Goal: Navigation & Orientation: Find specific page/section

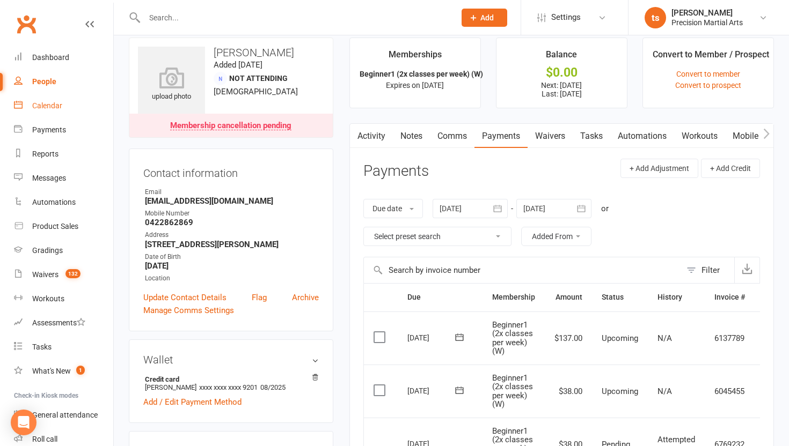
click at [55, 104] on div "Calendar" at bounding box center [47, 105] width 30 height 9
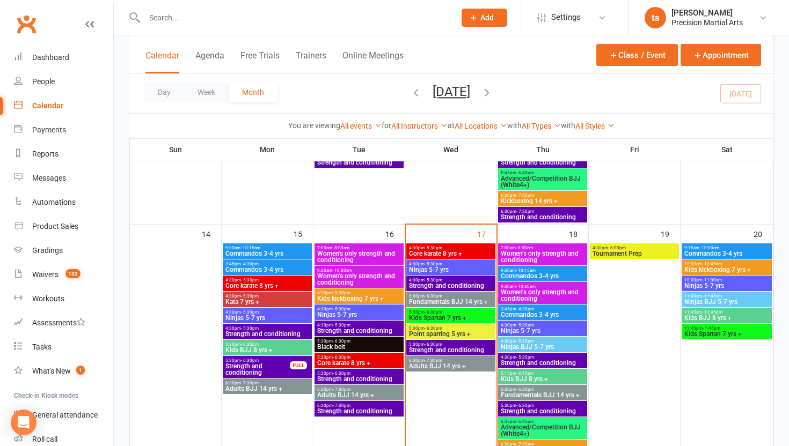
scroll to position [508, 0]
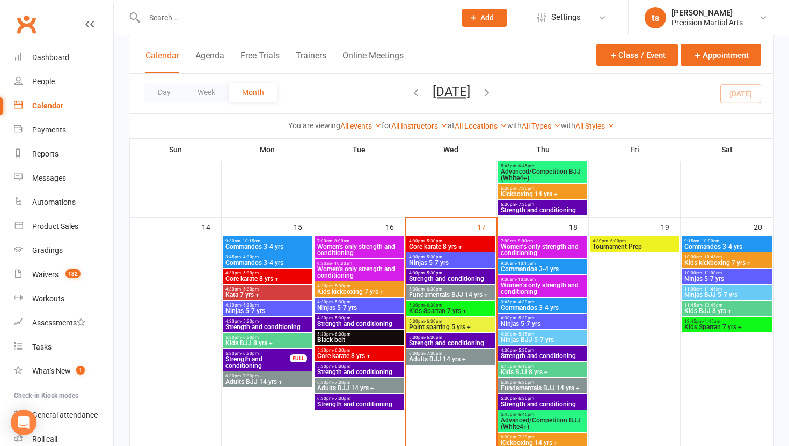
click at [454, 280] on span "Strength and conditioning" at bounding box center [450, 279] width 85 height 6
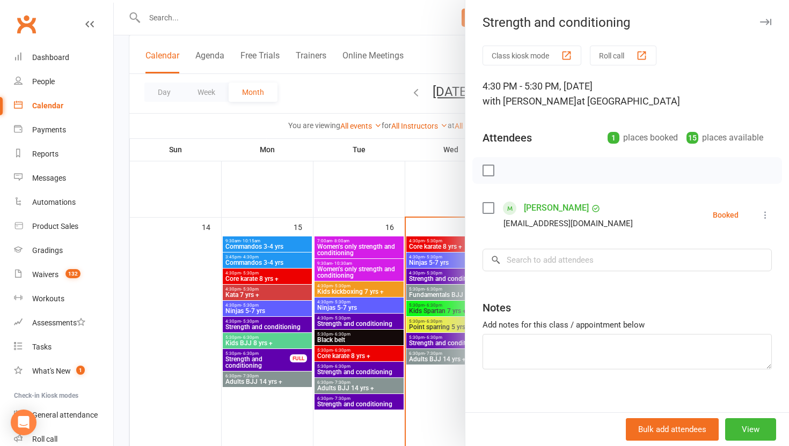
click at [434, 188] on div at bounding box center [451, 223] width 675 height 446
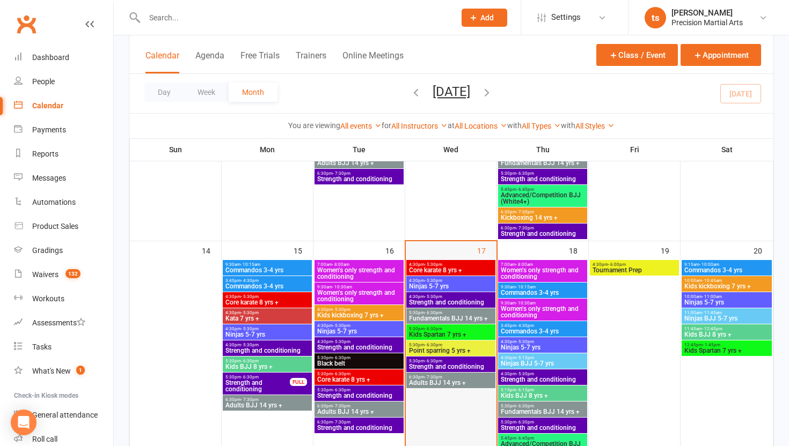
scroll to position [524, 0]
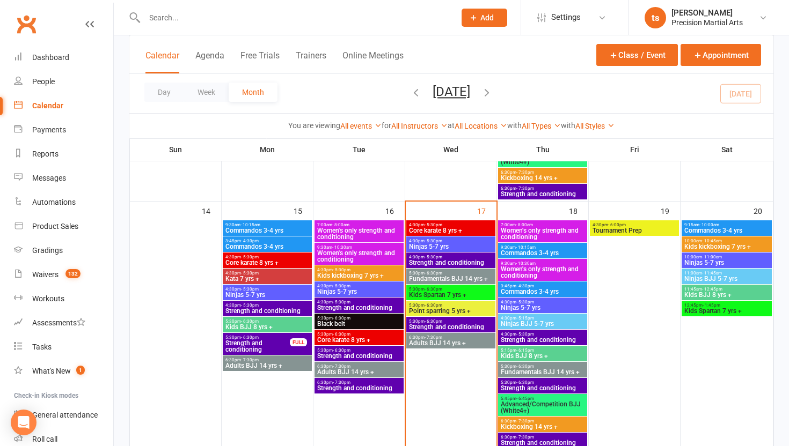
click at [442, 321] on span "5:30pm - 6:30pm" at bounding box center [450, 321] width 85 height 5
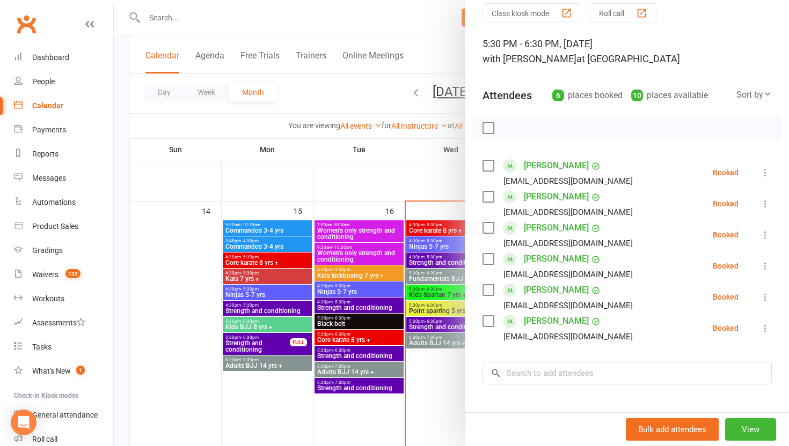
scroll to position [43, 0]
click at [420, 187] on div at bounding box center [451, 223] width 675 height 446
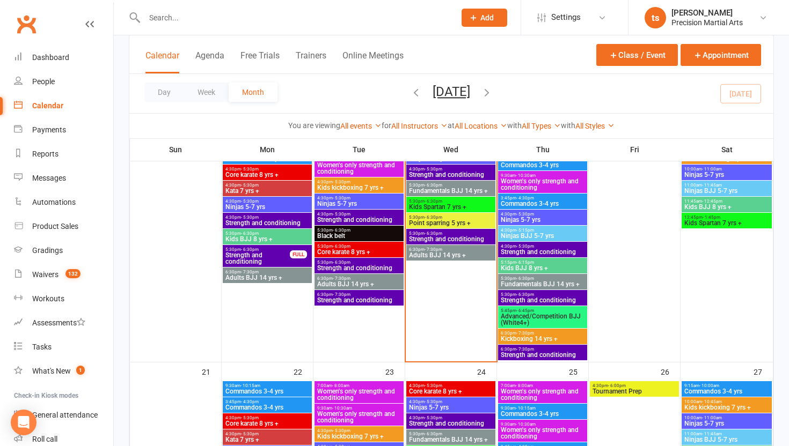
scroll to position [612, 0]
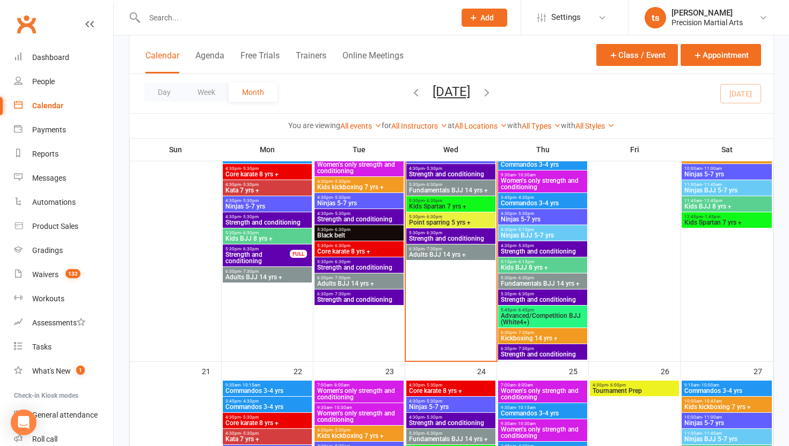
click at [462, 238] on span "Strength and conditioning" at bounding box center [450, 239] width 85 height 6
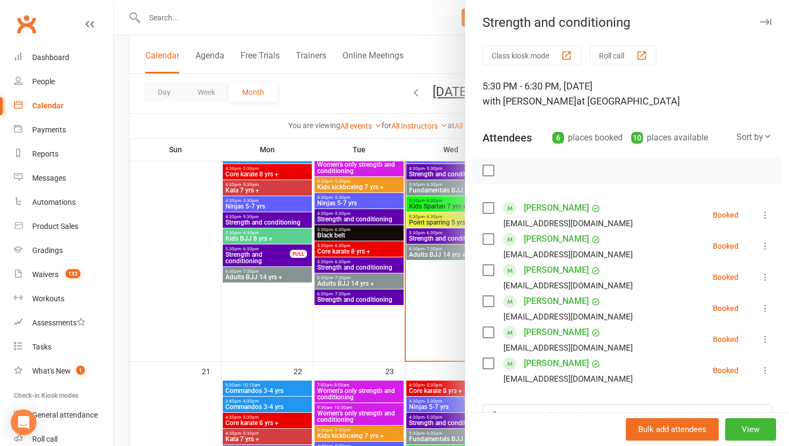
click at [422, 346] on div at bounding box center [451, 223] width 675 height 446
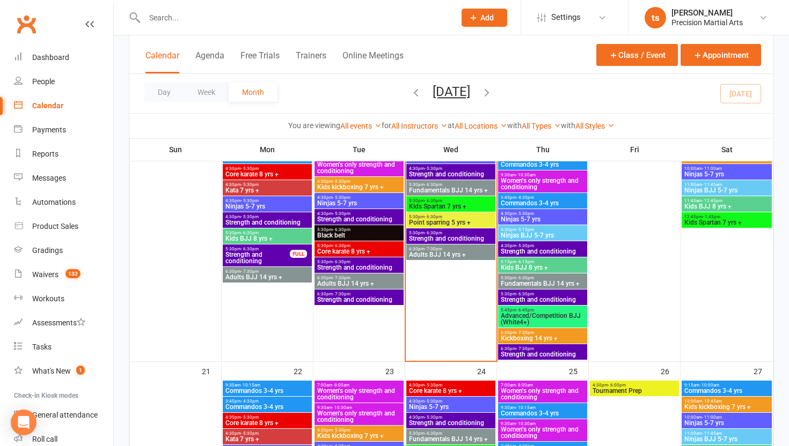
click at [529, 247] on span "- 5:30pm" at bounding box center [525, 246] width 18 height 5
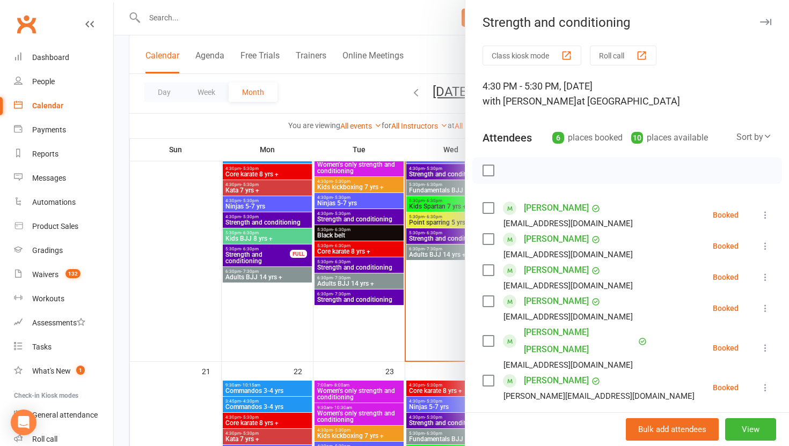
click at [443, 320] on div at bounding box center [451, 223] width 675 height 446
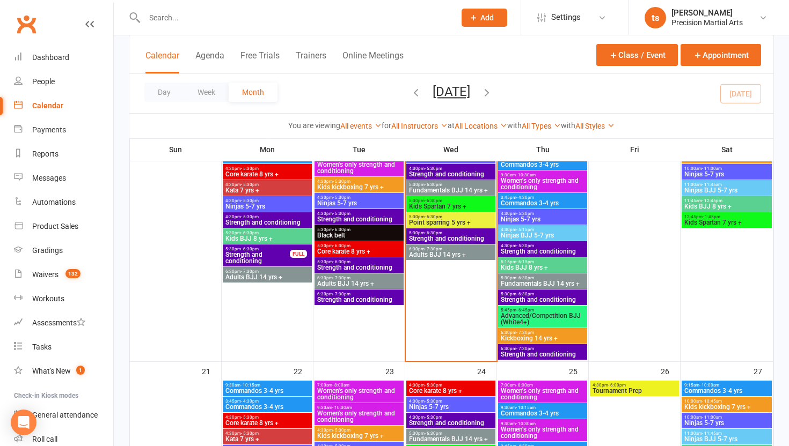
click at [539, 294] on span "5:30pm - 6:30pm" at bounding box center [542, 294] width 85 height 5
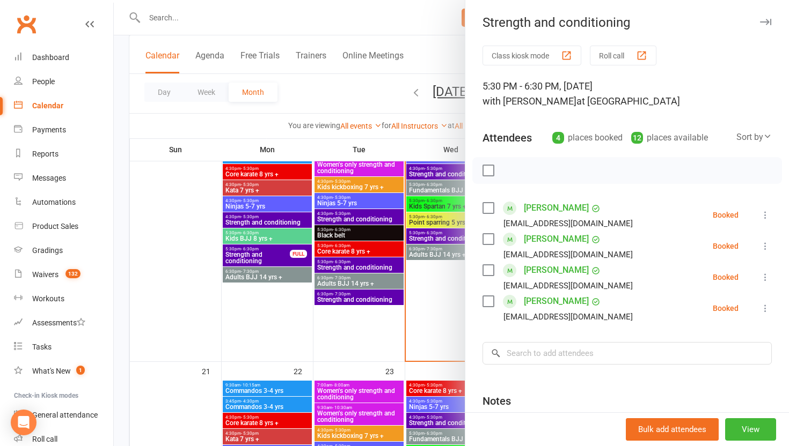
click at [458, 304] on div at bounding box center [451, 223] width 675 height 446
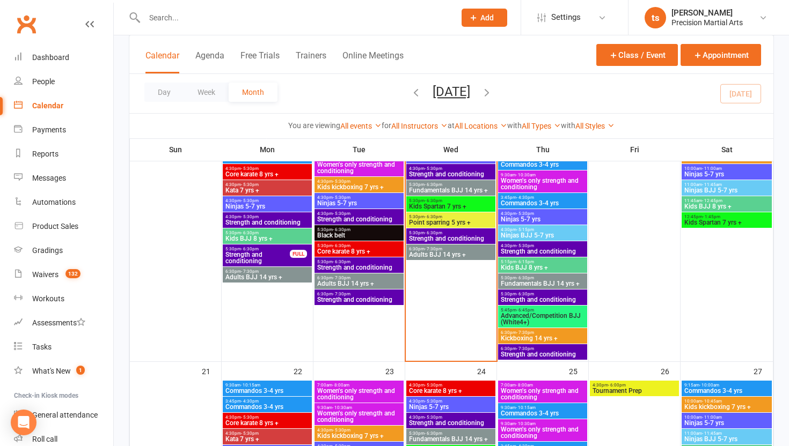
click at [541, 347] on span "6:30pm - 7:30pm" at bounding box center [542, 349] width 85 height 5
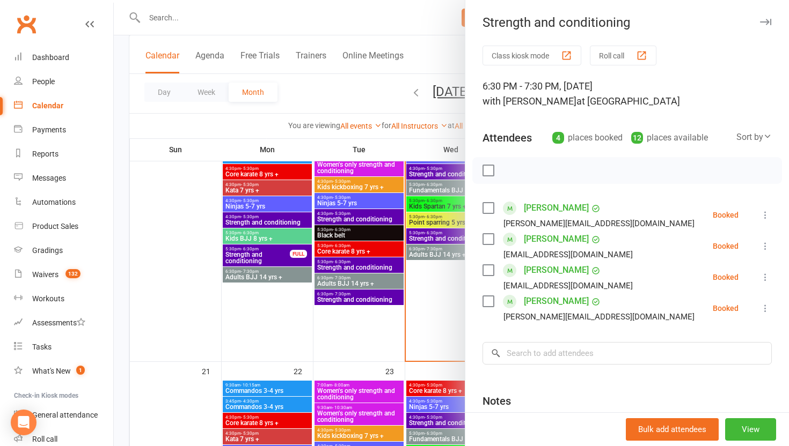
click at [442, 303] on div at bounding box center [451, 223] width 675 height 446
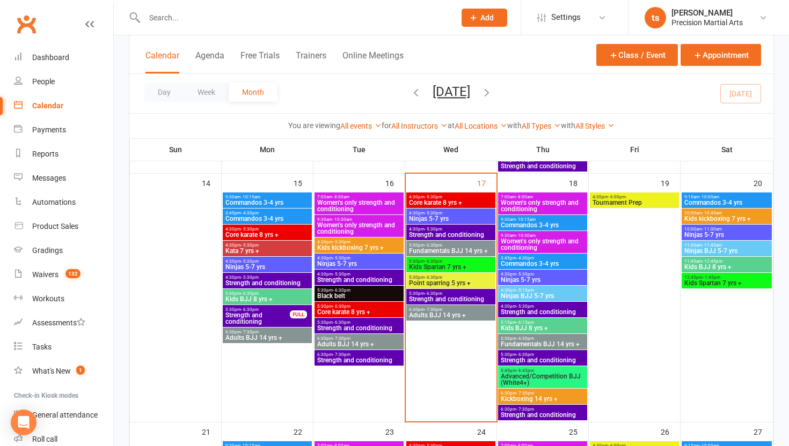
scroll to position [553, 0]
